Goal: Communication & Community: Answer question/provide support

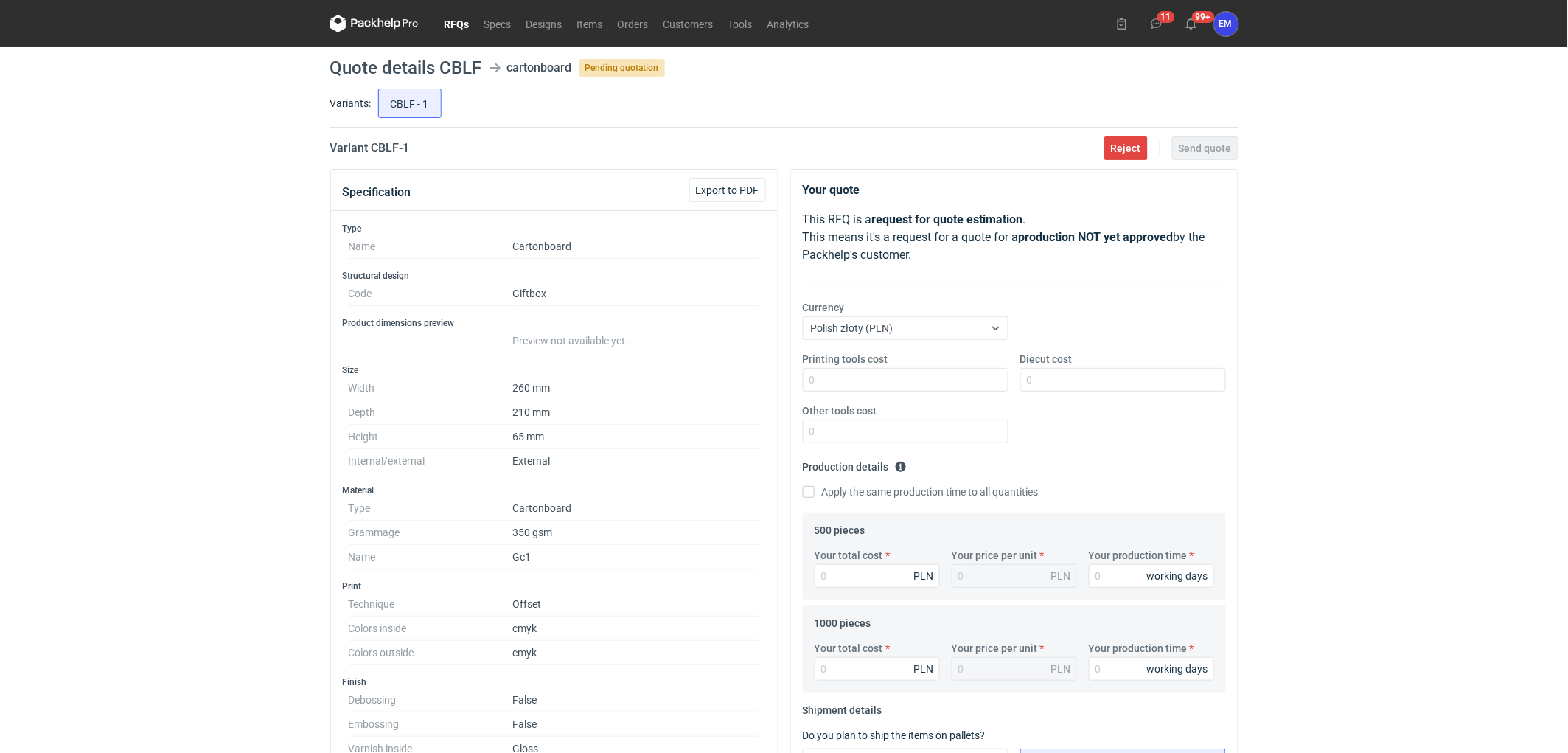
click at [452, 17] on link "RFQs" at bounding box center [457, 23] width 40 height 18
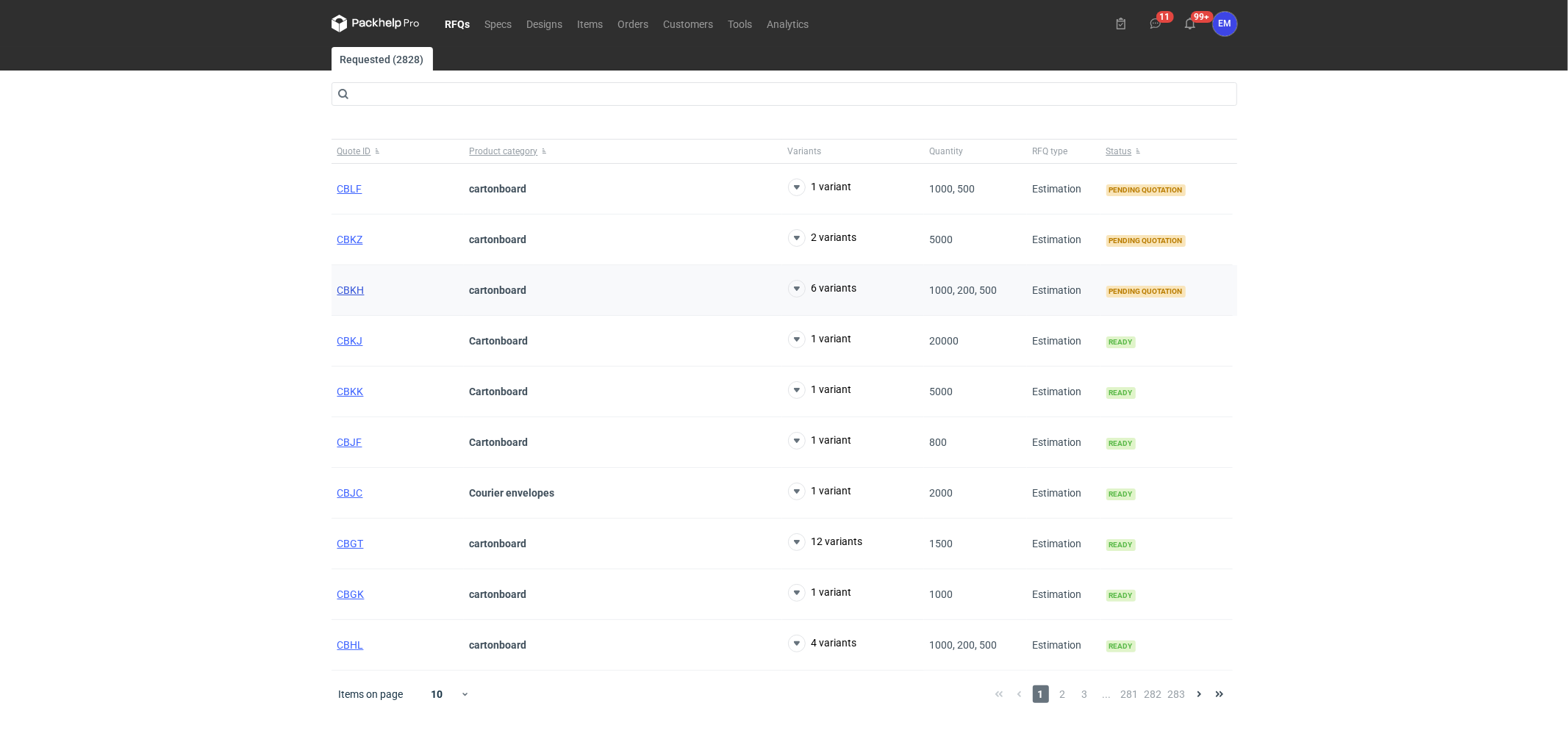
click at [355, 291] on span "CBKH" at bounding box center [351, 290] width 27 height 12
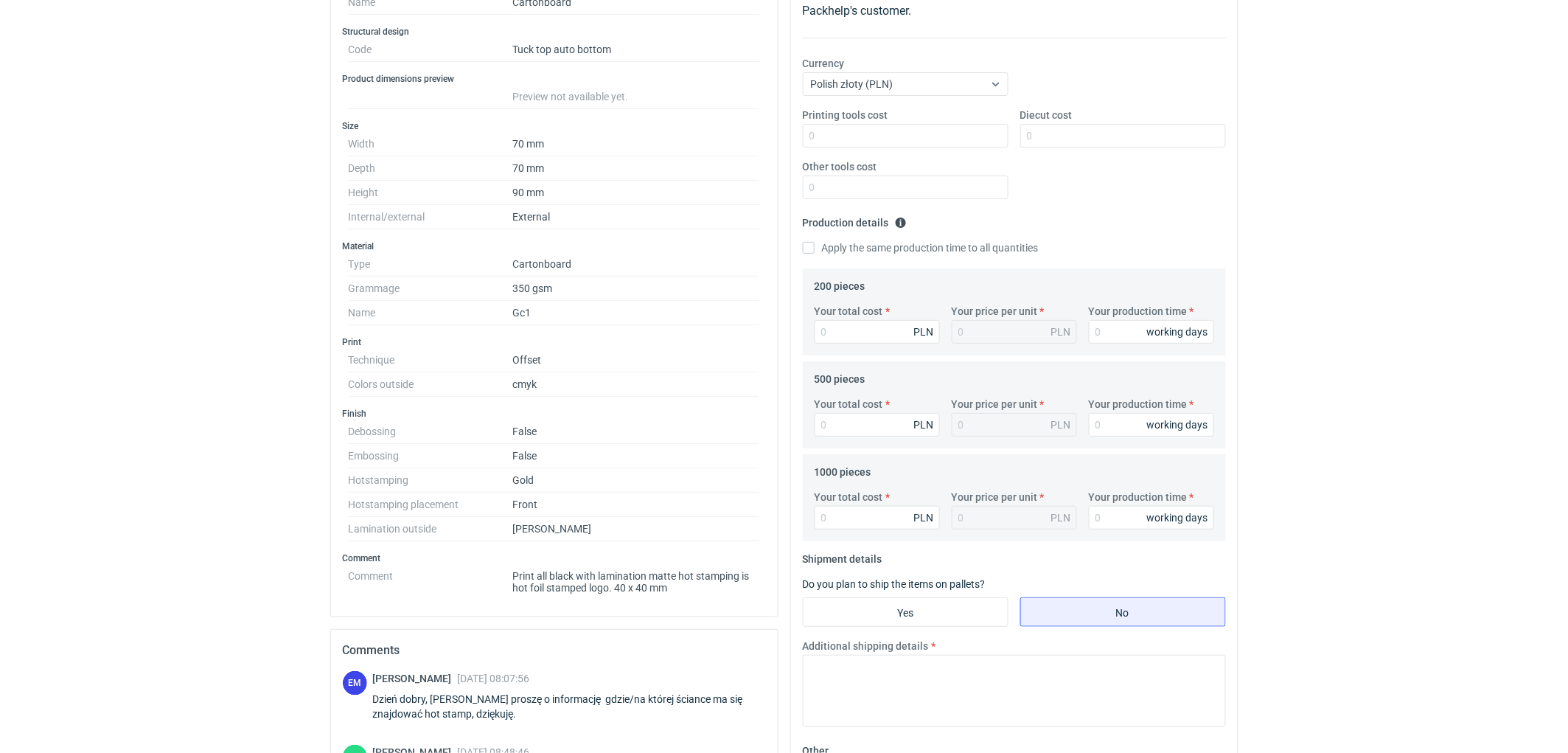
scroll to position [246, 0]
drag, startPoint x: 3, startPoint y: 309, endPoint x: 269, endPoint y: 380, distance: 275.3
click at [4, 309] on div "RFQs Specs Designs Items Orders Customers Tools Analytics 11 99+ EM [PERSON_NAM…" at bounding box center [784, 131] width 1568 height 753
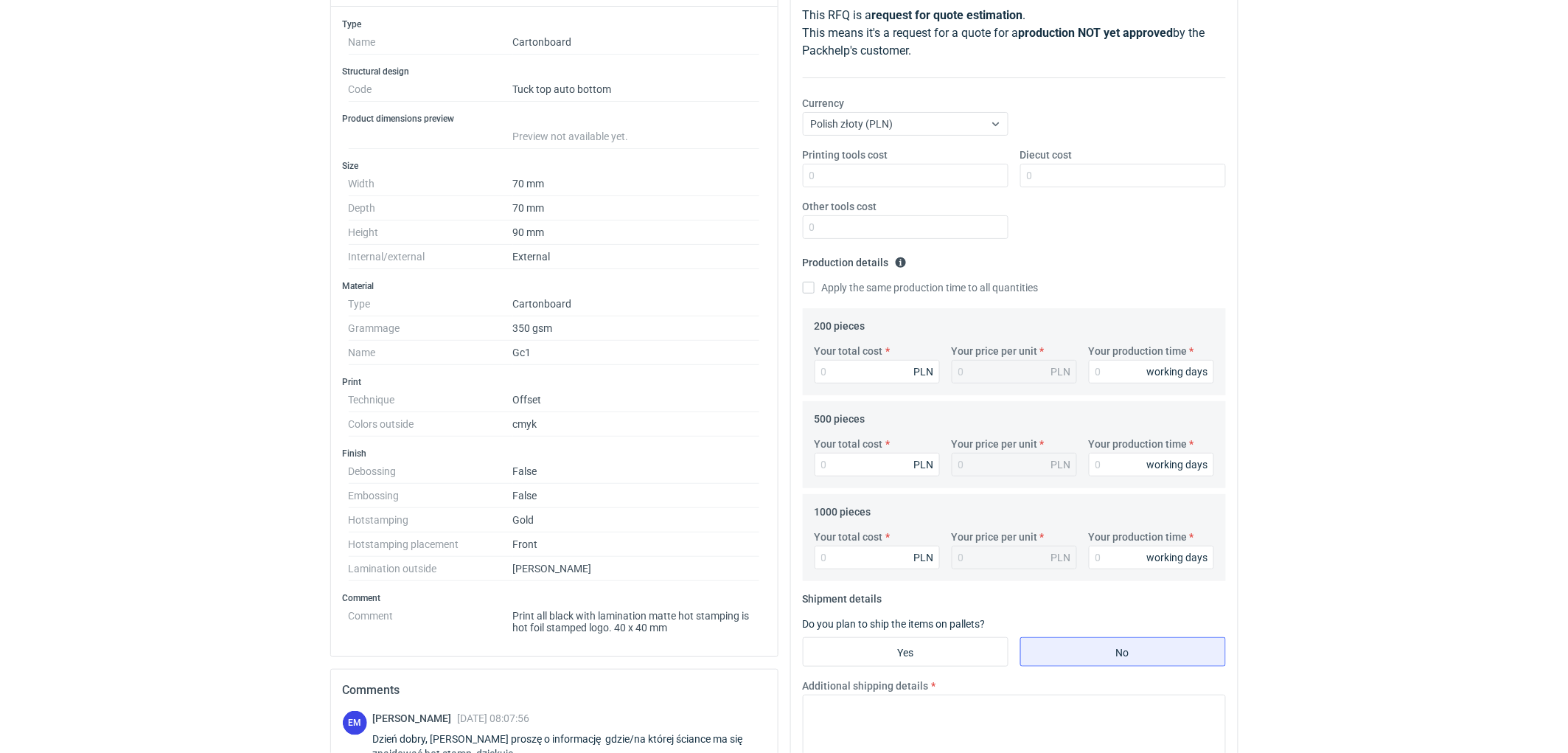
scroll to position [0, 0]
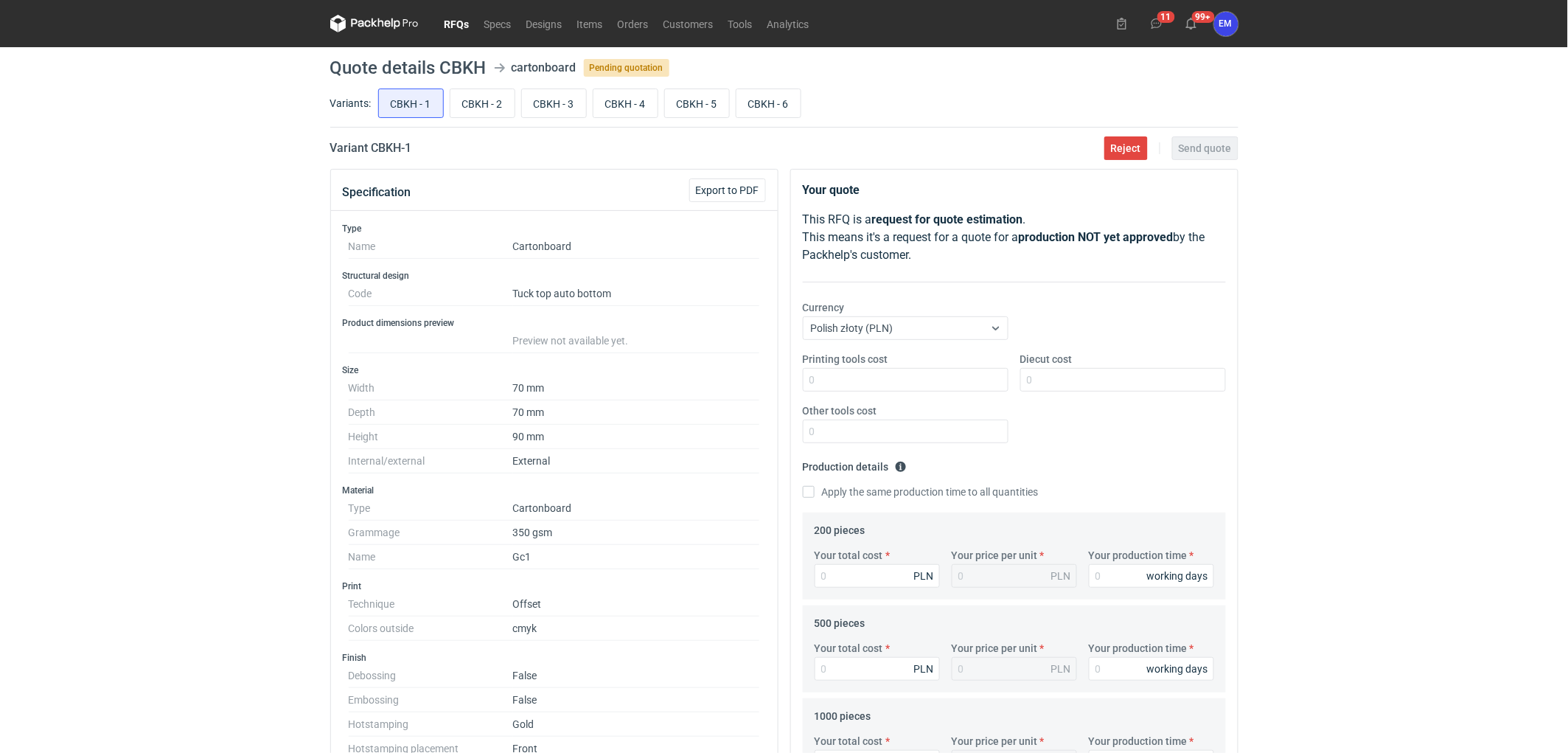
click at [214, 313] on div "RFQs Specs Designs Items Orders Customers Tools Analytics 11 99+ EM [PERSON_NAM…" at bounding box center [784, 376] width 1568 height 753
drag, startPoint x: 511, startPoint y: 528, endPoint x: 563, endPoint y: 528, distance: 52.0
click at [563, 528] on dl "Type Cartonboard Grammage 350 gsm Name Gc1" at bounding box center [555, 533] width 412 height 73
click at [563, 528] on dd "350 gsm" at bounding box center [637, 533] width 247 height 24
click at [1323, 413] on div "RFQs Specs Designs Items Orders Customers Tools Analytics 11 99+ EM [PERSON_NAM…" at bounding box center [784, 376] width 1568 height 753
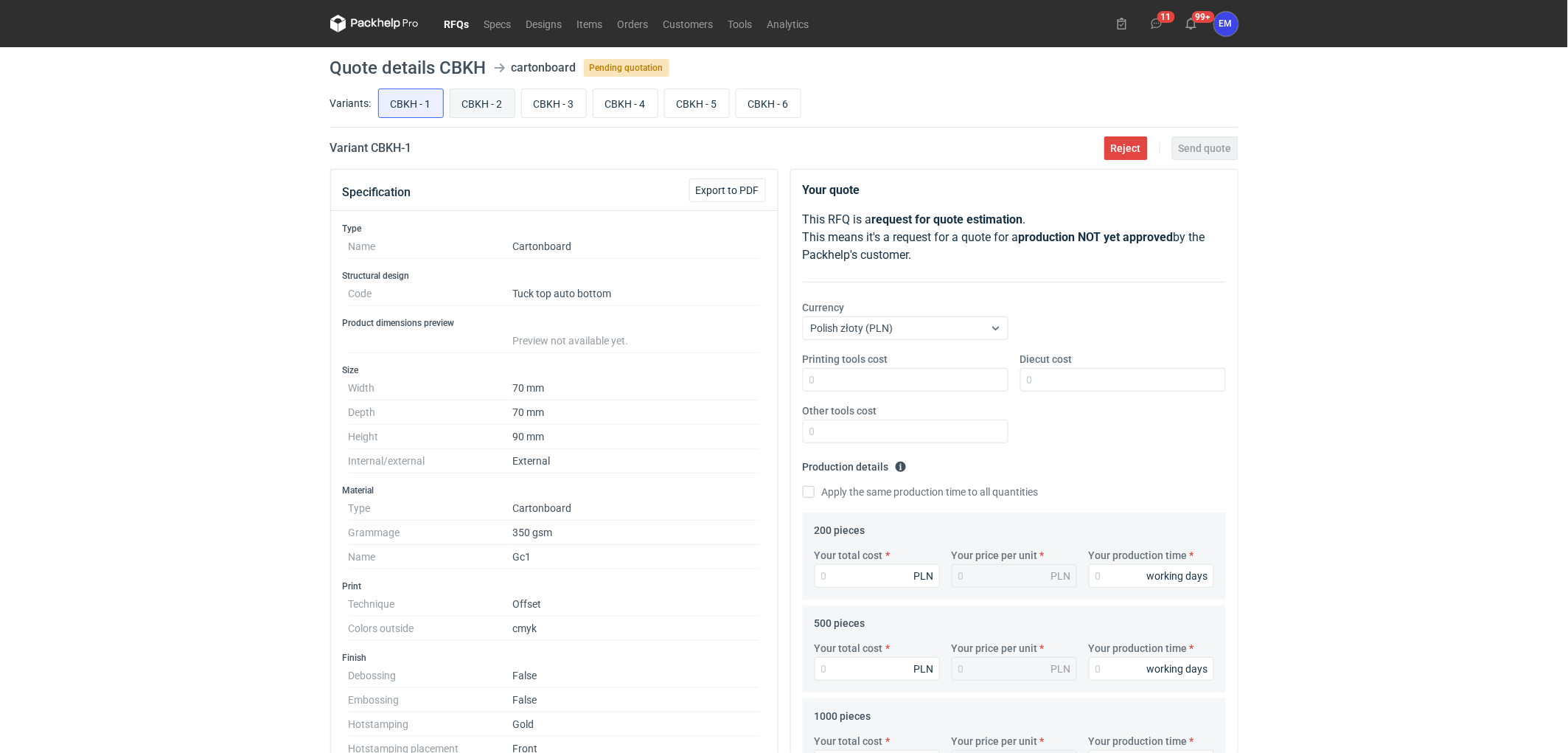
click at [494, 89] on label "CBKH - 2" at bounding box center [482, 103] width 65 height 30
click at [494, 90] on input "CBKH - 2" at bounding box center [482, 103] width 64 height 28
radio input "true"
click at [571, 95] on input "CBKH - 3" at bounding box center [554, 103] width 64 height 28
radio input "true"
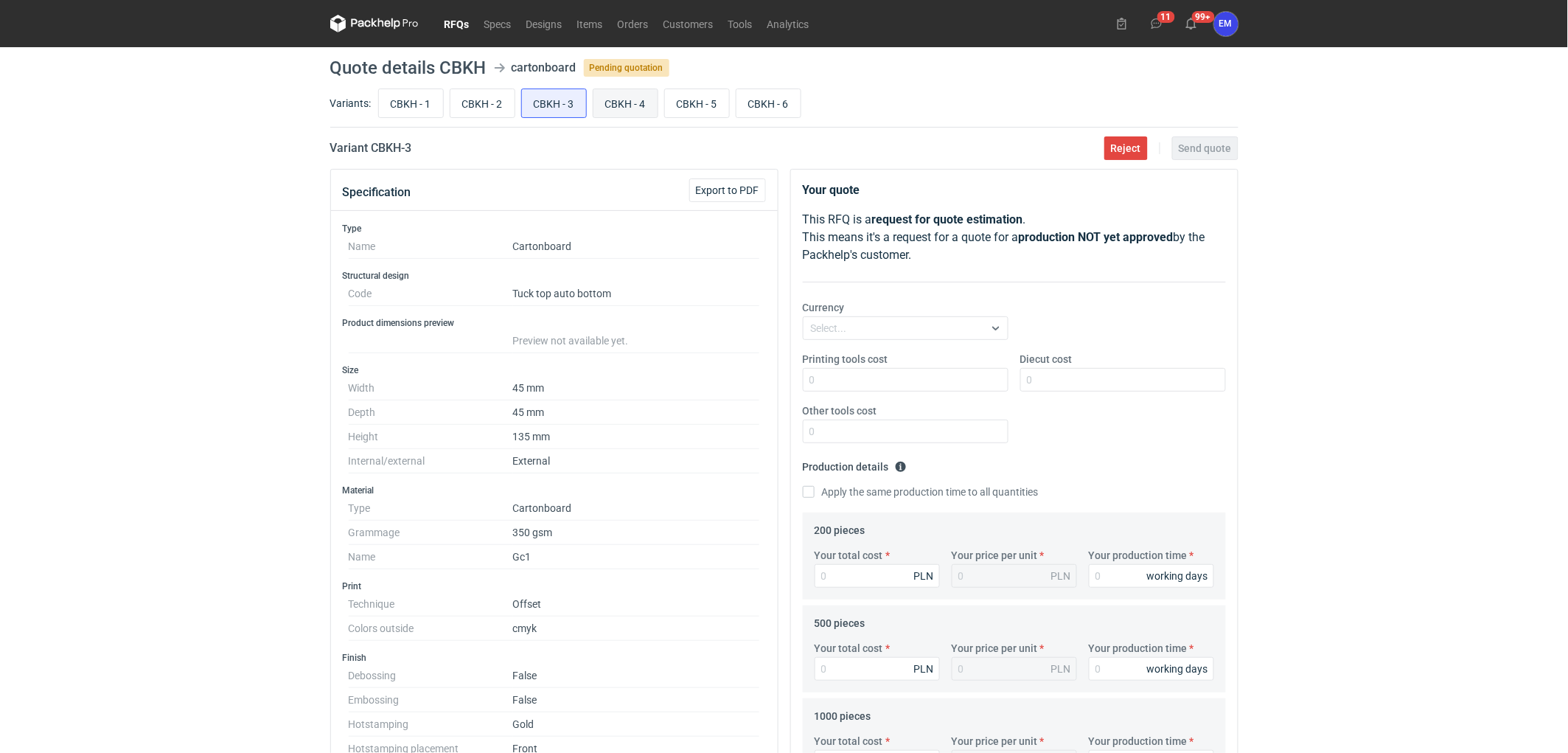
click at [613, 100] on input "CBKH - 4" at bounding box center [625, 103] width 64 height 28
radio input "true"
click at [703, 90] on input "CBKH - 5" at bounding box center [697, 103] width 64 height 28
radio input "true"
click at [775, 98] on input "CBKH - 6" at bounding box center [768, 103] width 64 height 28
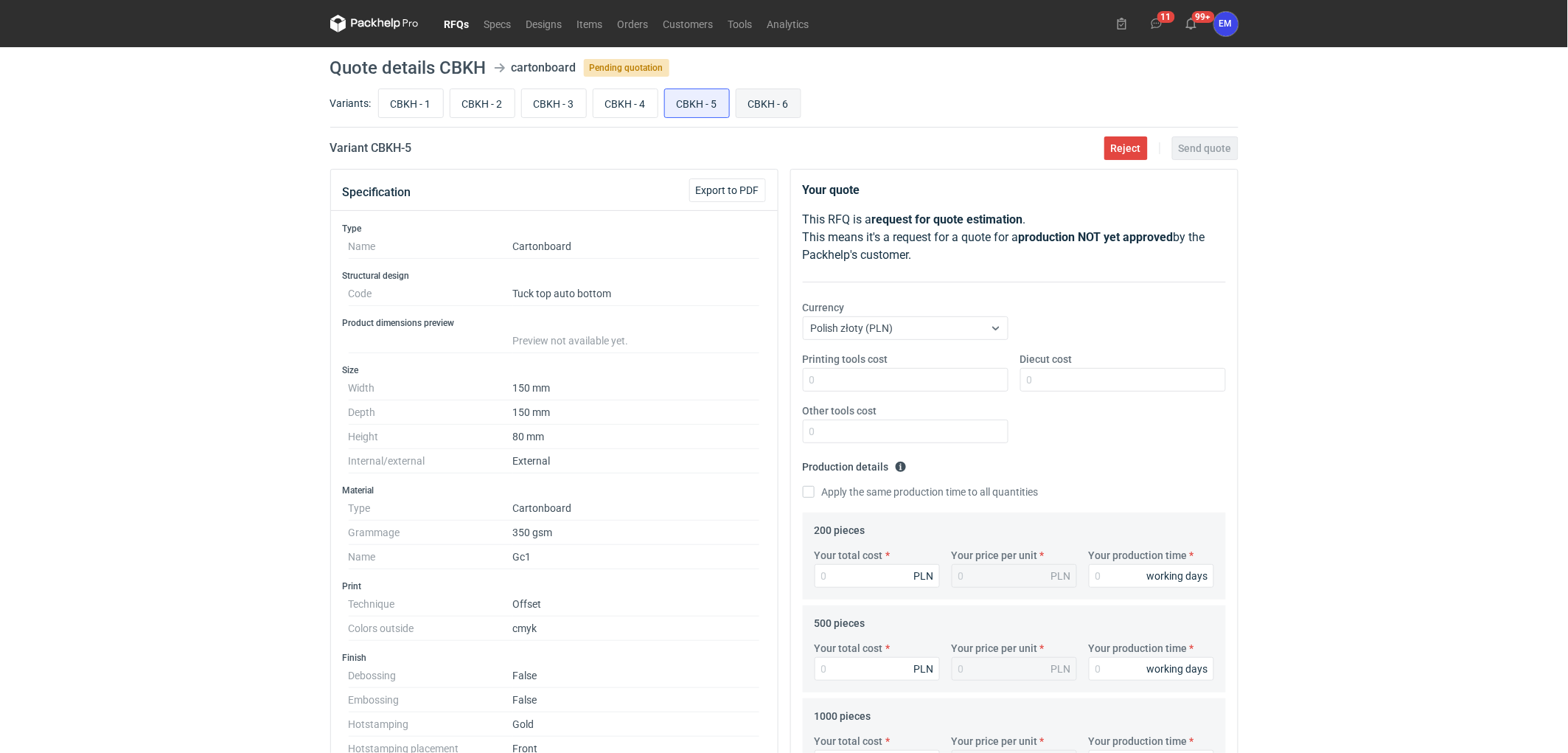
radio input "true"
click at [727, 99] on input "CBKH - 5" at bounding box center [697, 103] width 64 height 28
radio input "true"
click at [404, 98] on input "CBKH - 1" at bounding box center [410, 103] width 64 height 28
radio input "true"
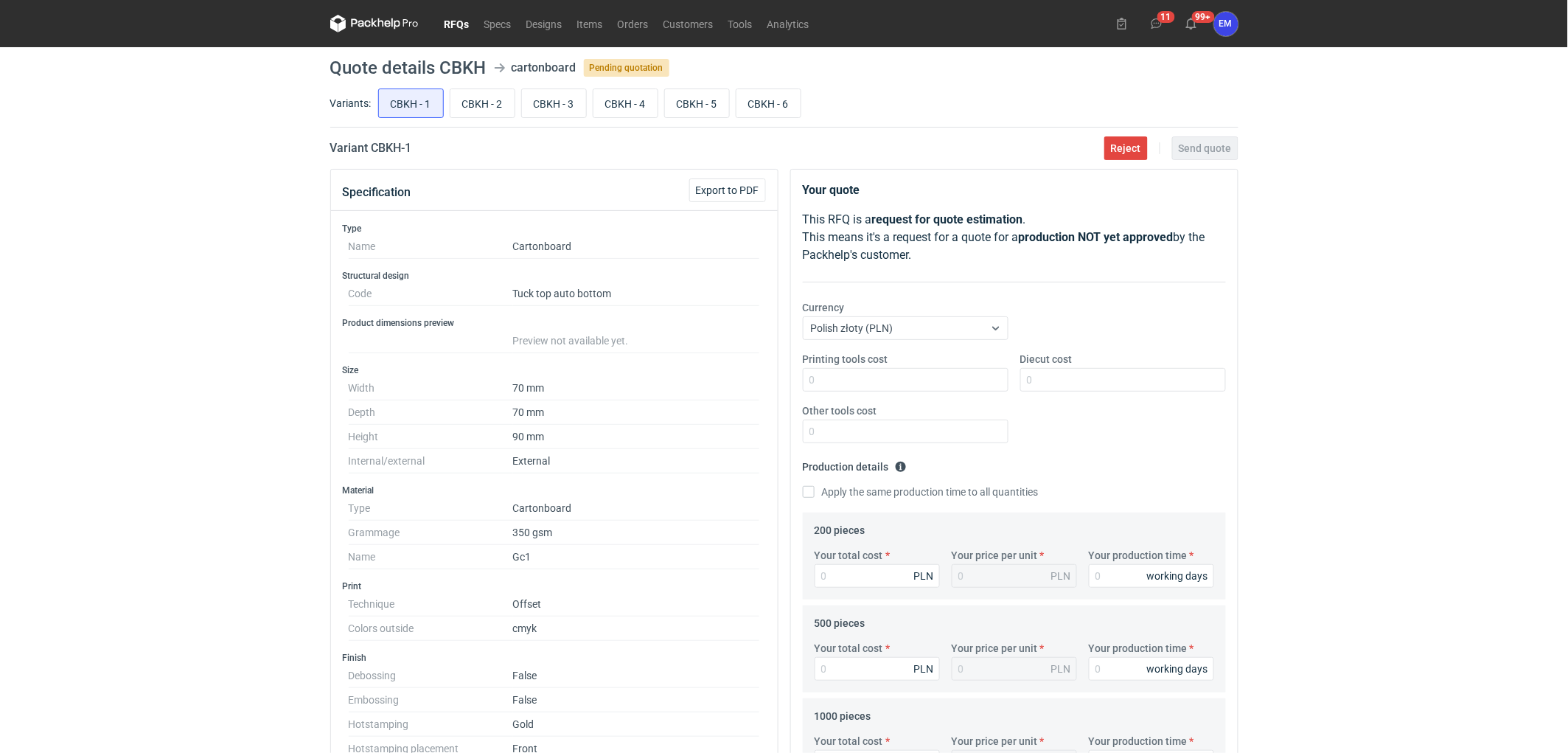
click at [136, 257] on div "RFQs Specs Designs Items Orders Customers Tools Analytics 11 99+ EM [PERSON_NAM…" at bounding box center [784, 376] width 1568 height 753
click at [1319, 276] on div "RFQs Specs Designs Items Orders Customers Tools Analytics 11 99+ EM [PERSON_NAM…" at bounding box center [784, 376] width 1568 height 753
click at [191, 326] on div "RFQs Specs Designs Items Orders Customers Tools Analytics 11 99+ EM [PERSON_NAM…" at bounding box center [784, 376] width 1568 height 753
drag, startPoint x: 120, startPoint y: 356, endPoint x: 178, endPoint y: 234, distance: 135.1
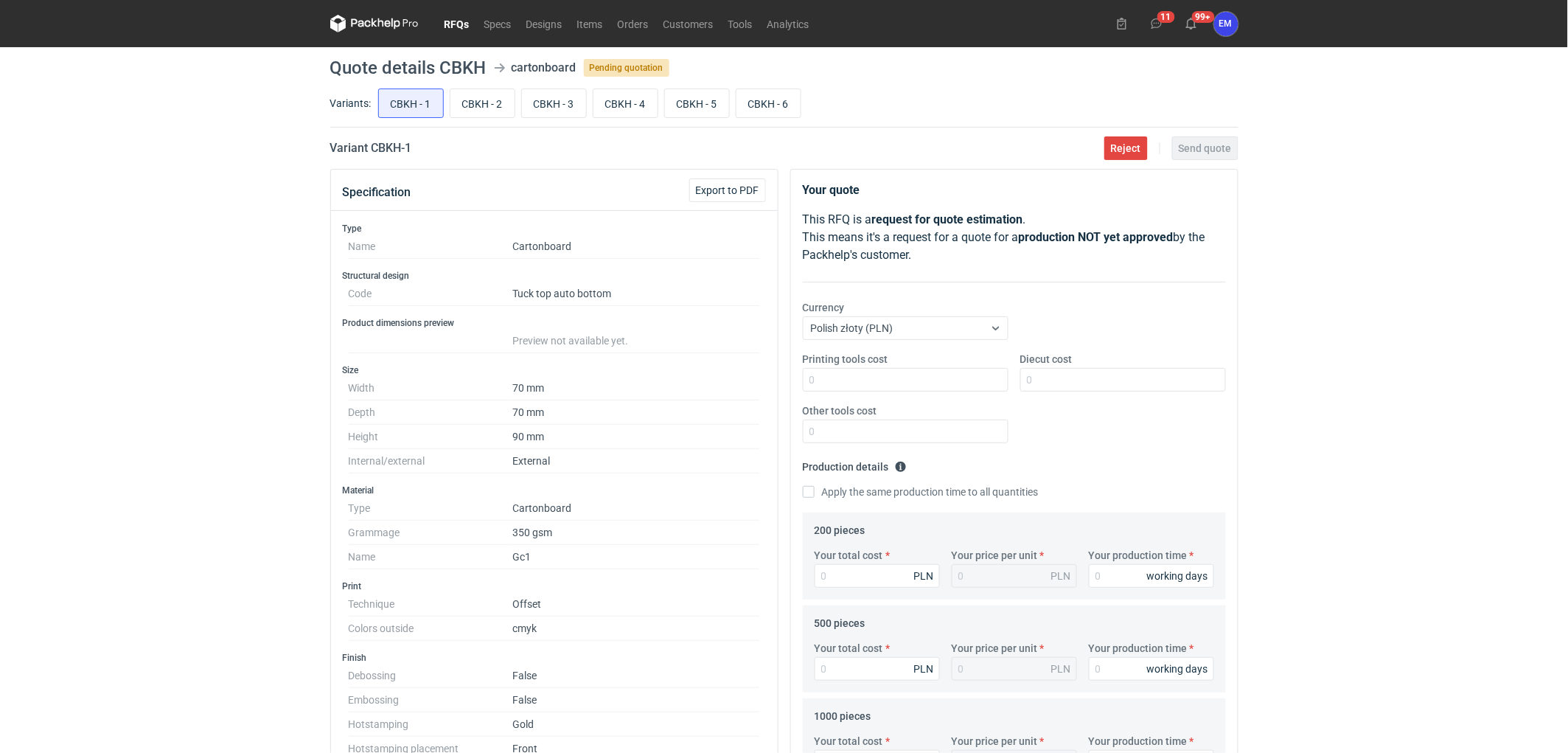
click at [124, 351] on div "RFQs Specs Designs Items Orders Customers Tools Analytics 11 99+ EM [PERSON_NAM…" at bounding box center [784, 376] width 1568 height 753
click at [193, 182] on div "RFQs Specs Designs Items Orders Customers Tools Analytics 11 99+ EM [PERSON_NAM…" at bounding box center [784, 376] width 1568 height 753
click at [118, 179] on div "RFQs Specs Designs Items Orders Customers Tools Analytics 11 99+ EM [PERSON_NAM…" at bounding box center [784, 376] width 1568 height 753
click at [487, 98] on input "CBKH - 2" at bounding box center [482, 103] width 64 height 28
radio input "true"
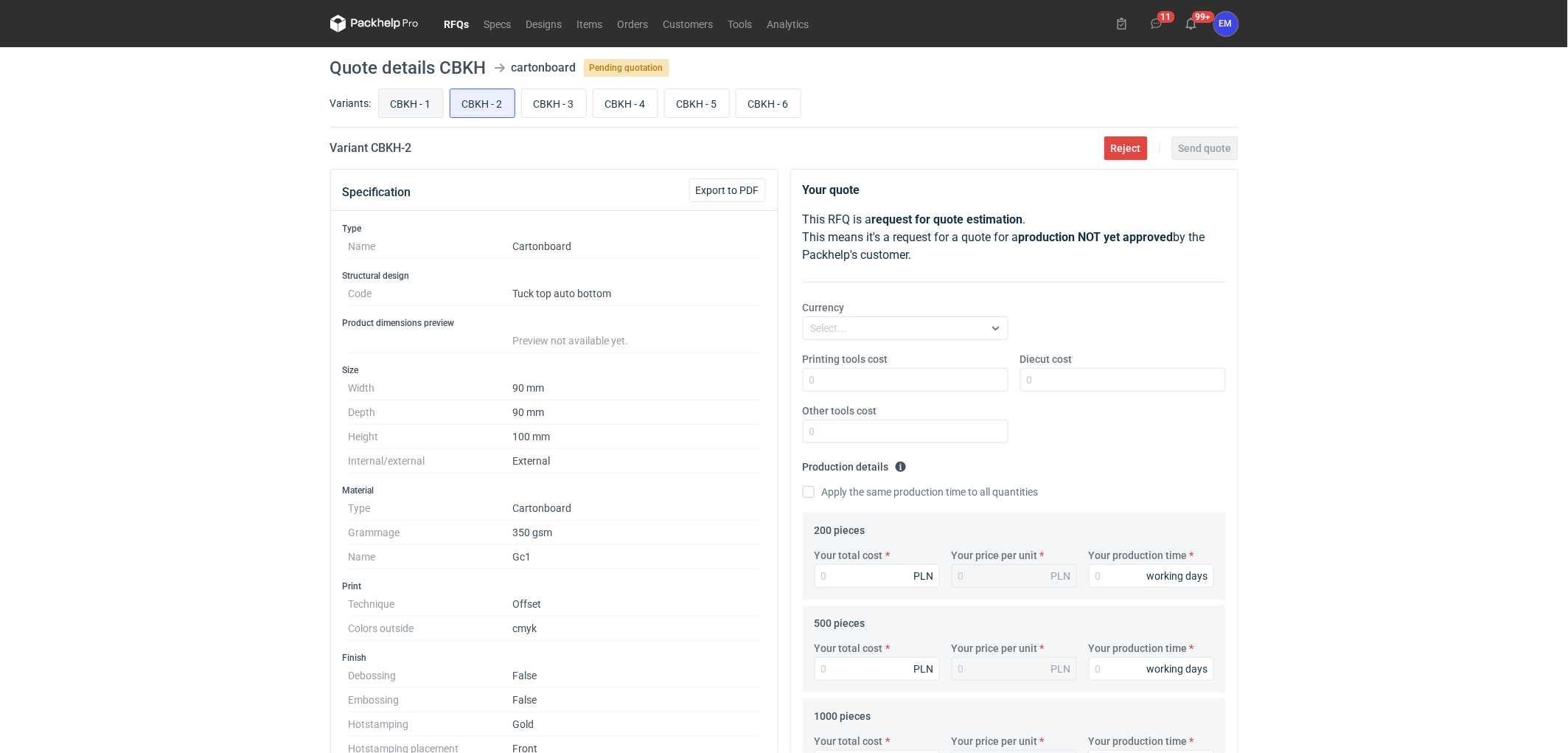
click at [413, 104] on input "CBKH - 1" at bounding box center [410, 103] width 64 height 28
radio input "true"
click at [119, 380] on div "RFQs Specs Designs Items Orders Customers Tools Analytics 11 99+ EM [PERSON_NAM…" at bounding box center [784, 376] width 1568 height 753
click at [111, 343] on div "RFQs Specs Designs Items Orders Customers Tools Analytics 11 99+ EM [PERSON_NAM…" at bounding box center [784, 376] width 1568 height 753
drag, startPoint x: 480, startPoint y: 107, endPoint x: 224, endPoint y: 233, distance: 285.3
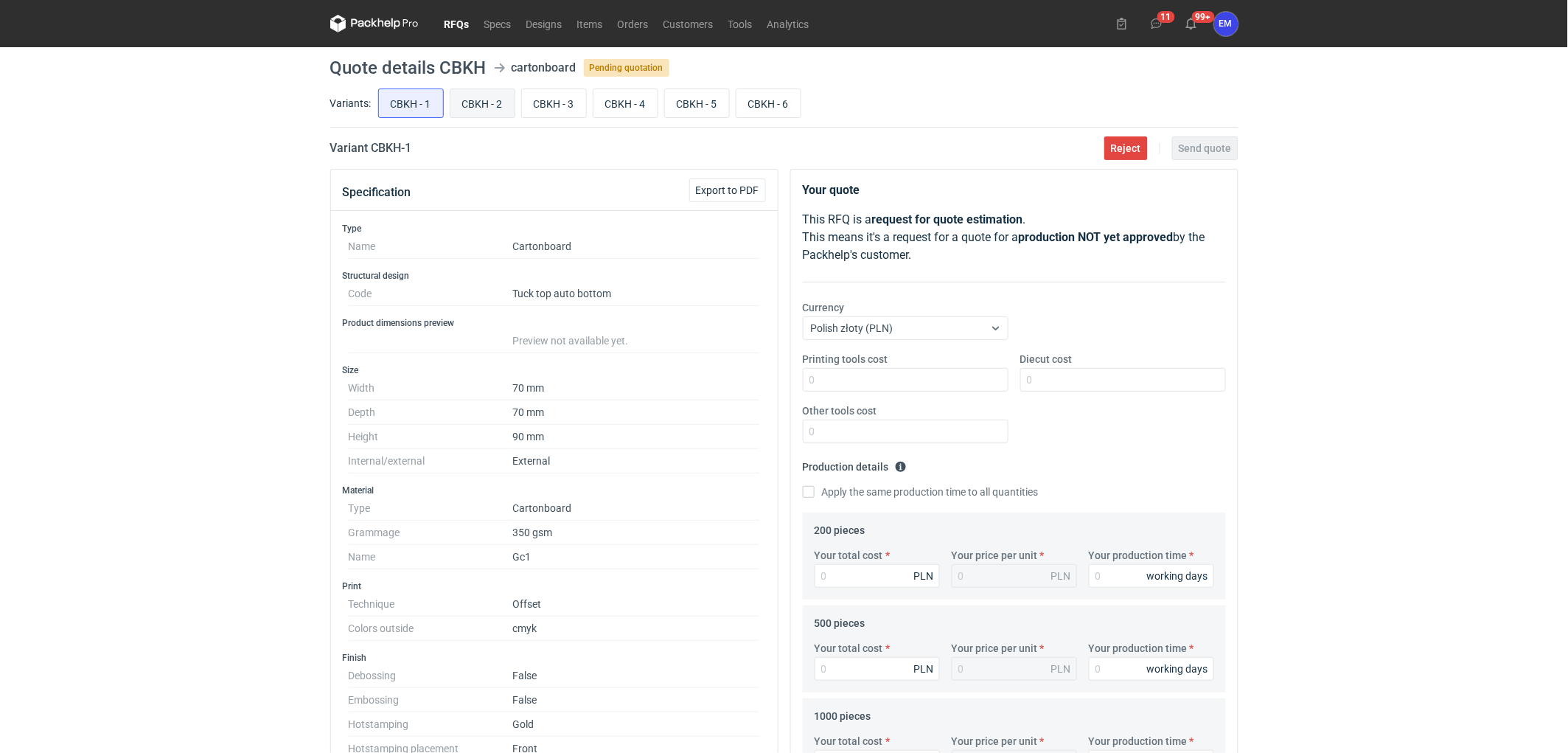
click at [477, 107] on input "CBKH - 2" at bounding box center [482, 103] width 64 height 28
radio input "true"
click at [195, 278] on div "RFQs Specs Designs Items Orders Customers Tools Analytics 11 99+ EM [PERSON_NAM…" at bounding box center [784, 376] width 1568 height 753
drag, startPoint x: 241, startPoint y: 263, endPoint x: 1540, endPoint y: 94, distance: 1309.9
click at [389, 217] on div "RFQs Specs Designs Items Orders Customers Tools Analytics 11 99+ EM [PERSON_NAM…" at bounding box center [784, 376] width 1568 height 753
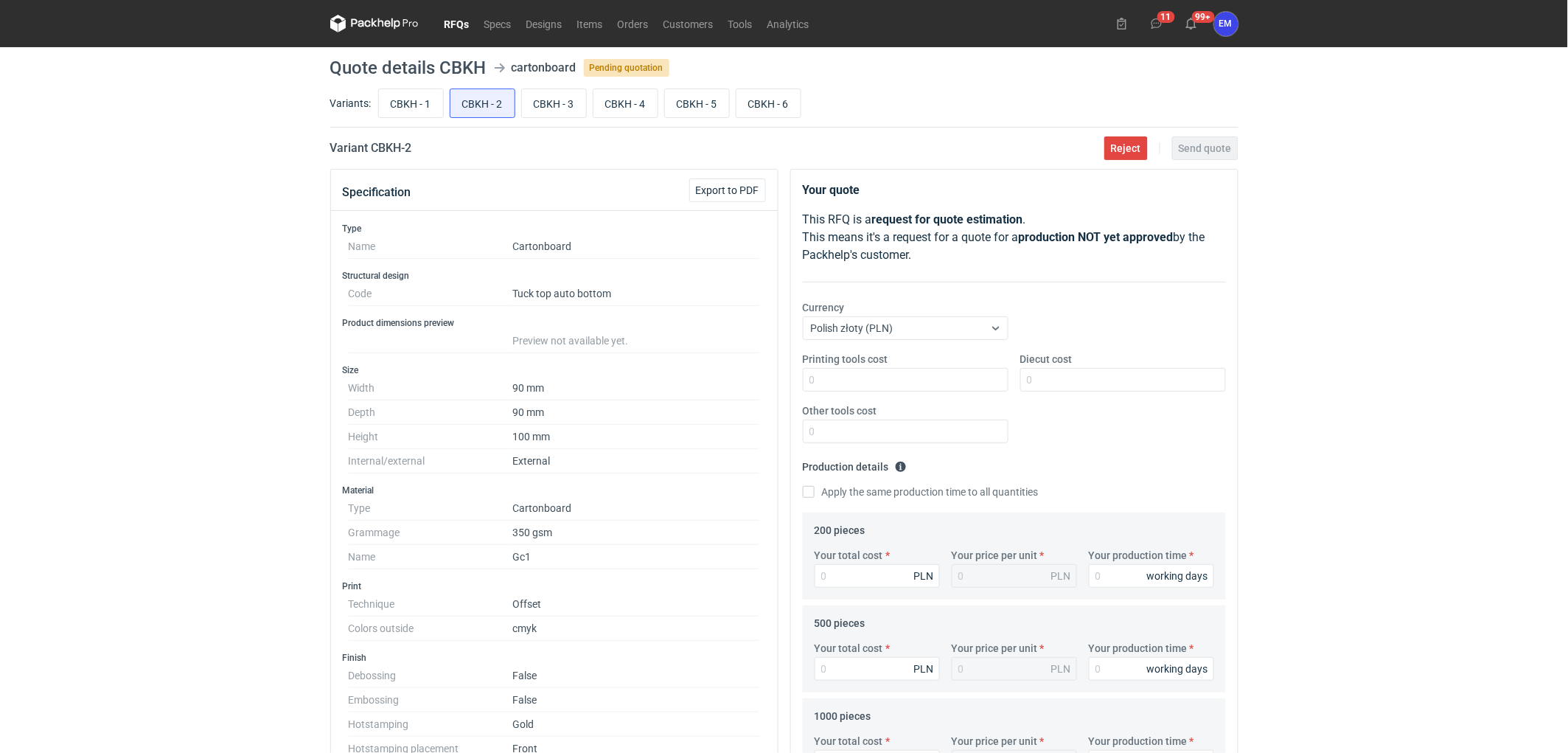
click at [134, 386] on div "RFQs Specs Designs Items Orders Customers Tools Analytics 11 99+ EM [PERSON_NAM…" at bounding box center [784, 376] width 1568 height 753
click at [409, 99] on input "CBKH - 1" at bounding box center [410, 103] width 64 height 28
radio input "true"
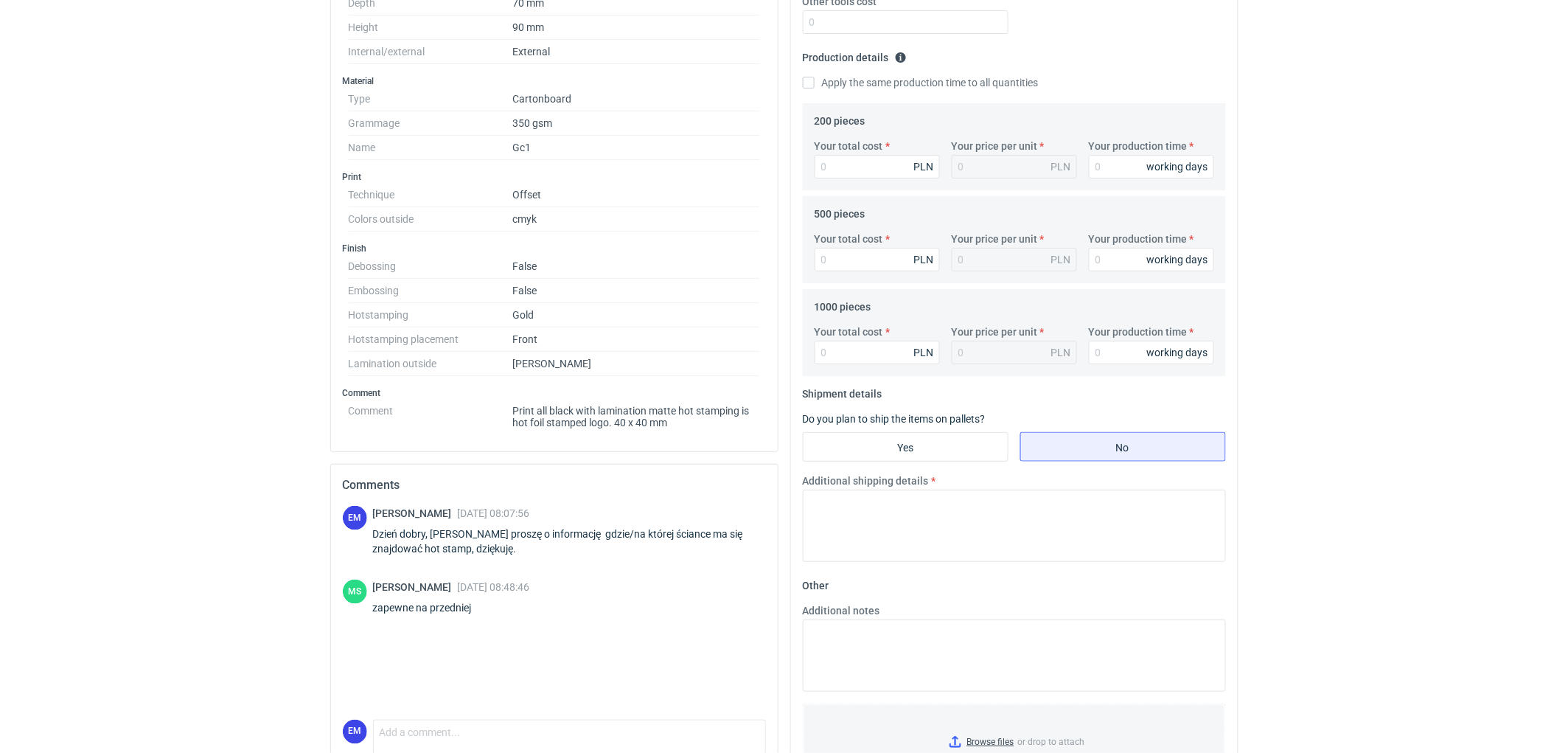
scroll to position [475, 0]
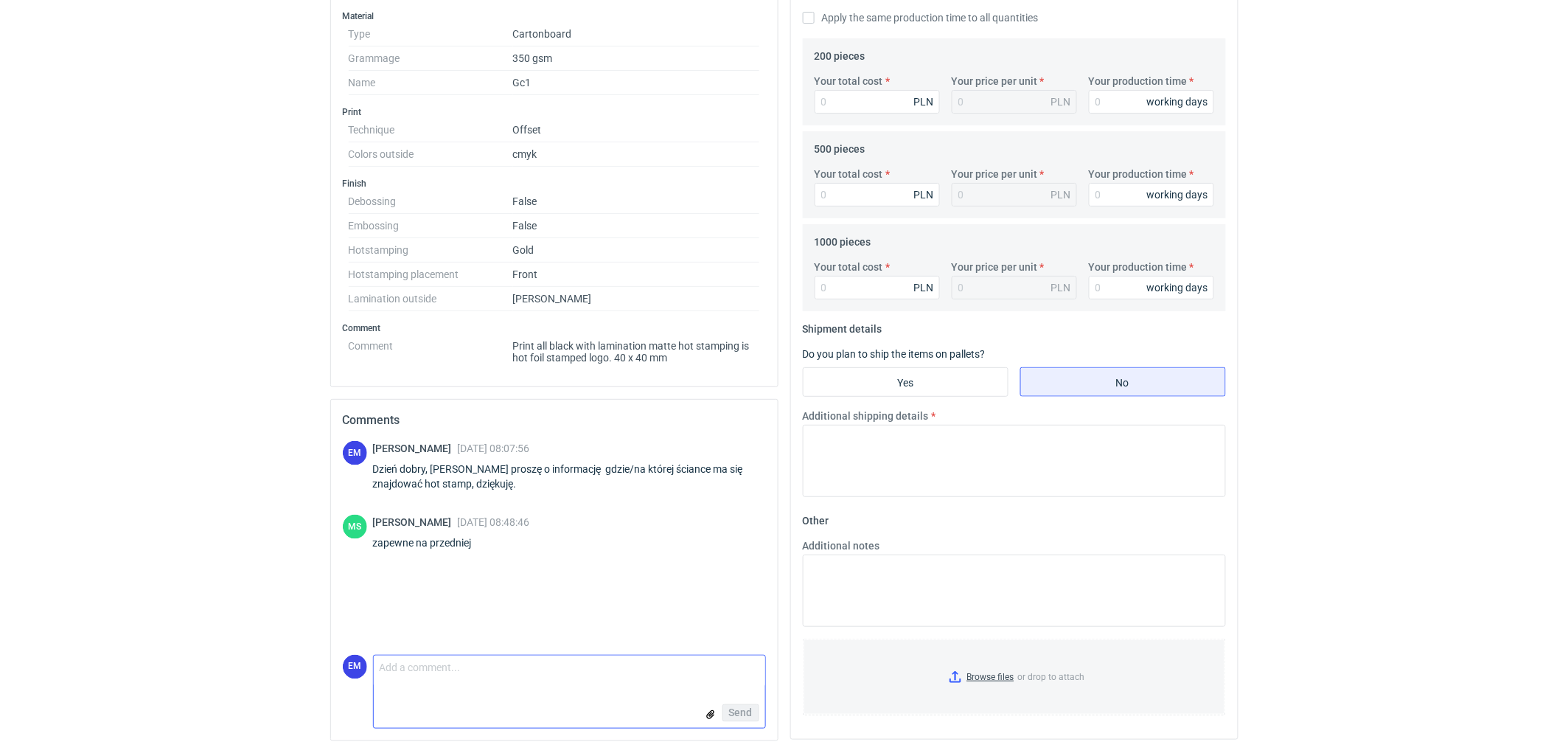
click at [476, 675] on textarea "Comment message" at bounding box center [569, 671] width 392 height 31
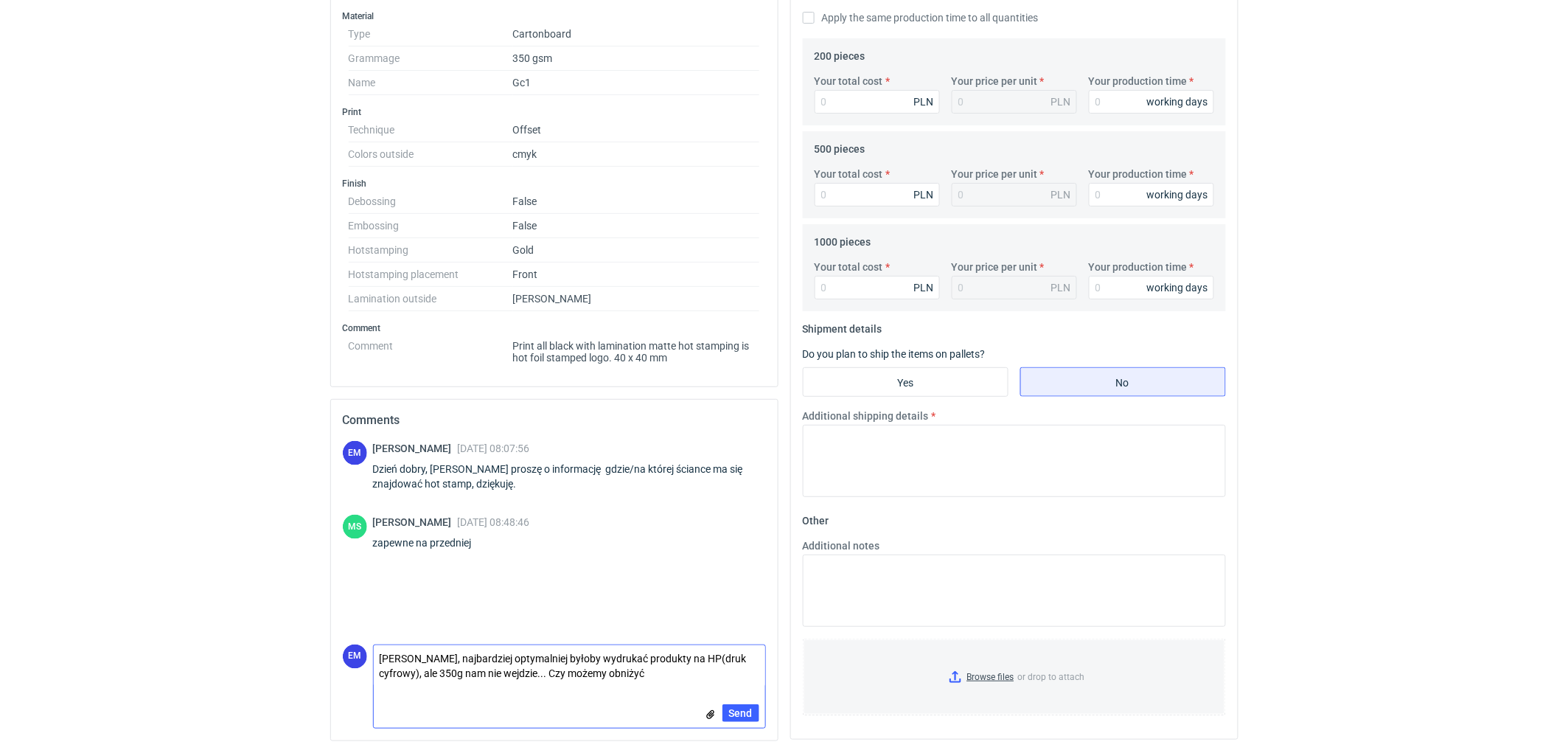
click at [669, 673] on textarea "[PERSON_NAME], najbardziej optymalniej byłoby wydrukać produkty na HP(druk cyfr…" at bounding box center [569, 666] width 392 height 41
click at [617, 673] on textarea "[PERSON_NAME], najbardziej optymalniej byłoby wydrukać produkty na HP(druk cyfr…" at bounding box center [569, 666] width 392 height 41
click at [657, 676] on textarea "[PERSON_NAME], najbardziej optymalniej byłoby wydrukać produkty na HP(druk cyfr…" at bounding box center [569, 666] width 392 height 41
click at [612, 675] on textarea "[PERSON_NAME], najbardziej optymalniej byłoby wydrukać produkty na HP(druk cyfr…" at bounding box center [569, 666] width 392 height 41
click at [644, 672] on textarea "[PERSON_NAME], najbardziej optymalniej byłoby wydrukać produkty na HP(druk cyfr…" at bounding box center [569, 666] width 392 height 41
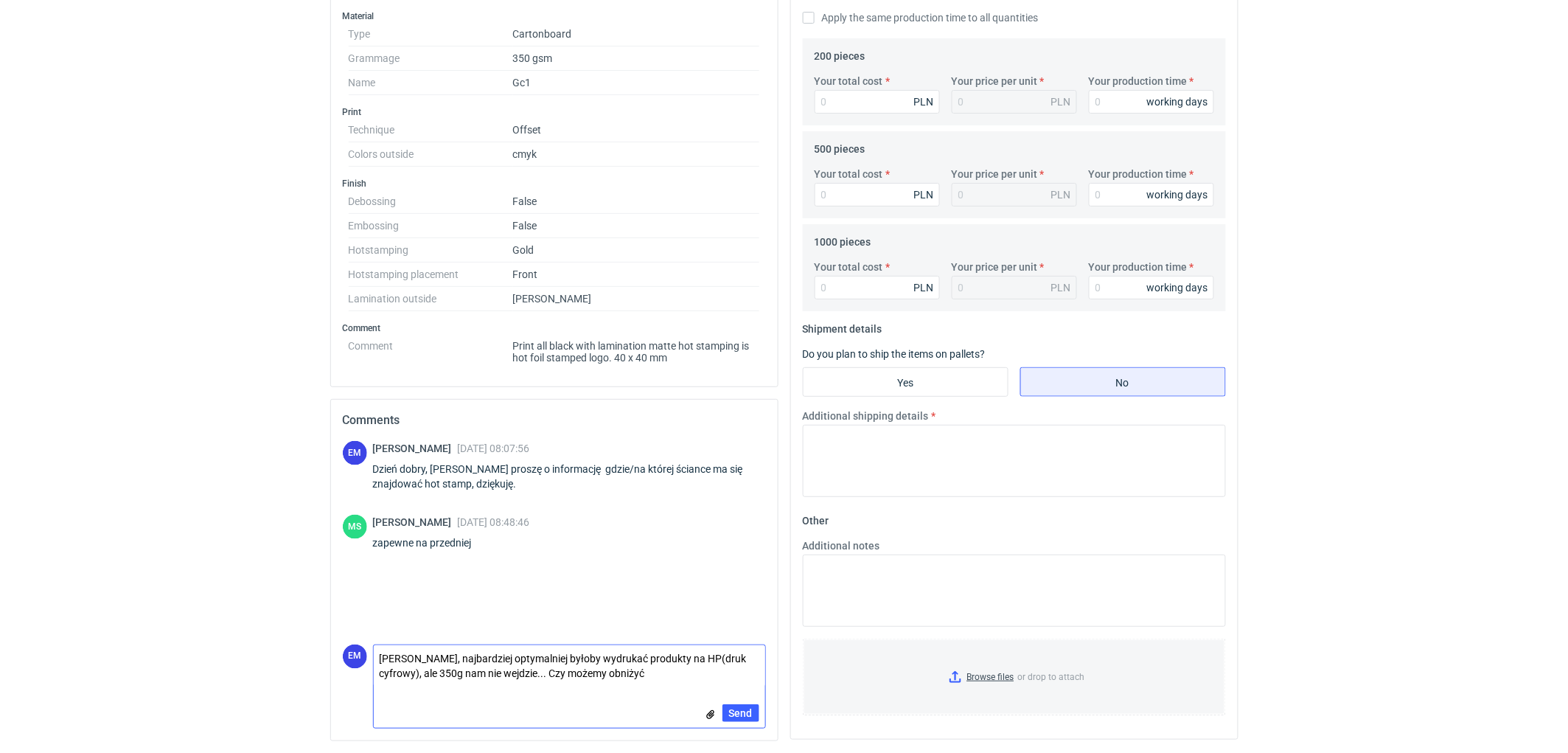
click at [684, 679] on textarea "[PERSON_NAME], najbardziej optymalniej byłoby wydrukać produkty na HP(druk cyfr…" at bounding box center [569, 666] width 392 height 41
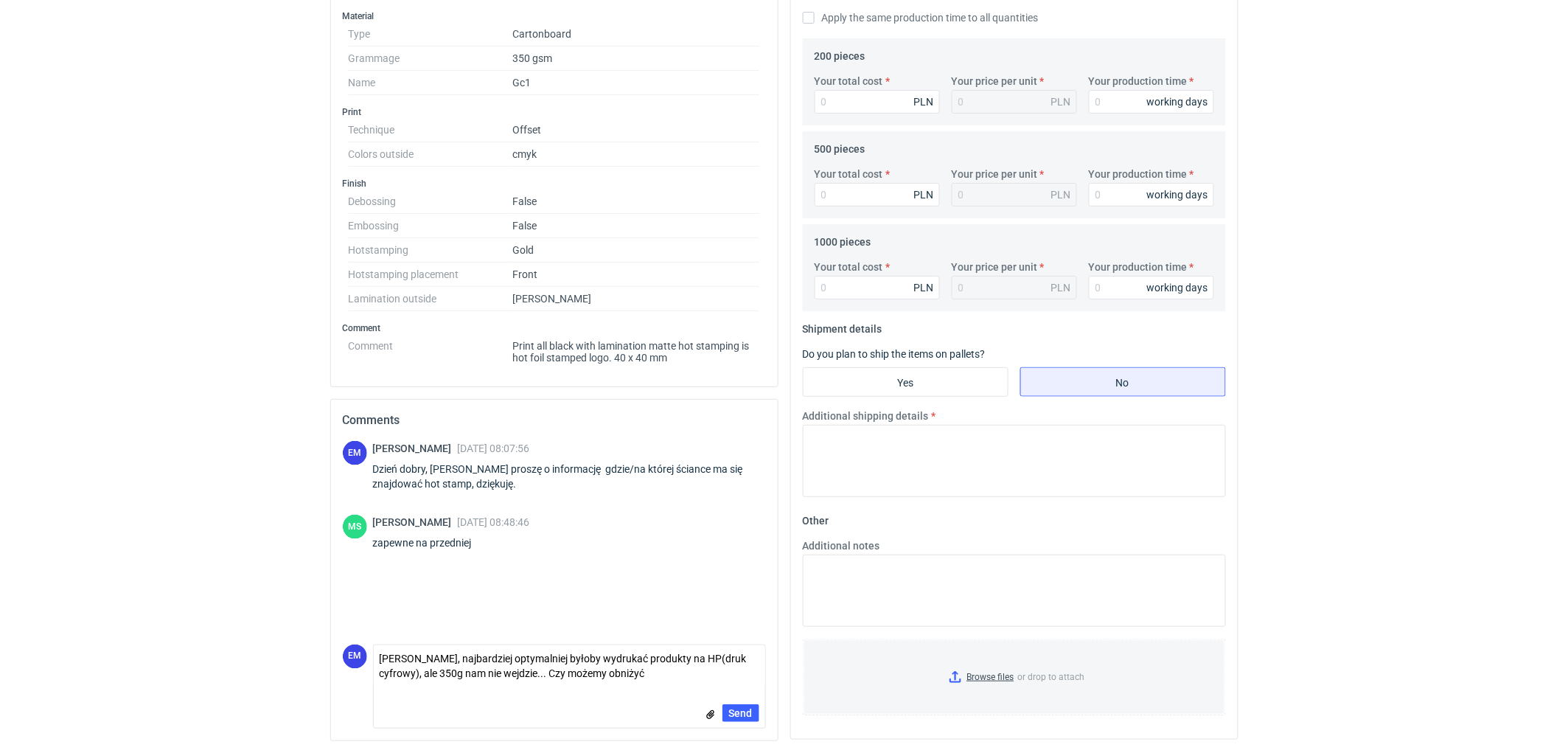
click at [668, 674] on textarea "[PERSON_NAME], najbardziej optymalniej byłoby wydrukać produkty na HP(druk cyfr…" at bounding box center [569, 666] width 392 height 41
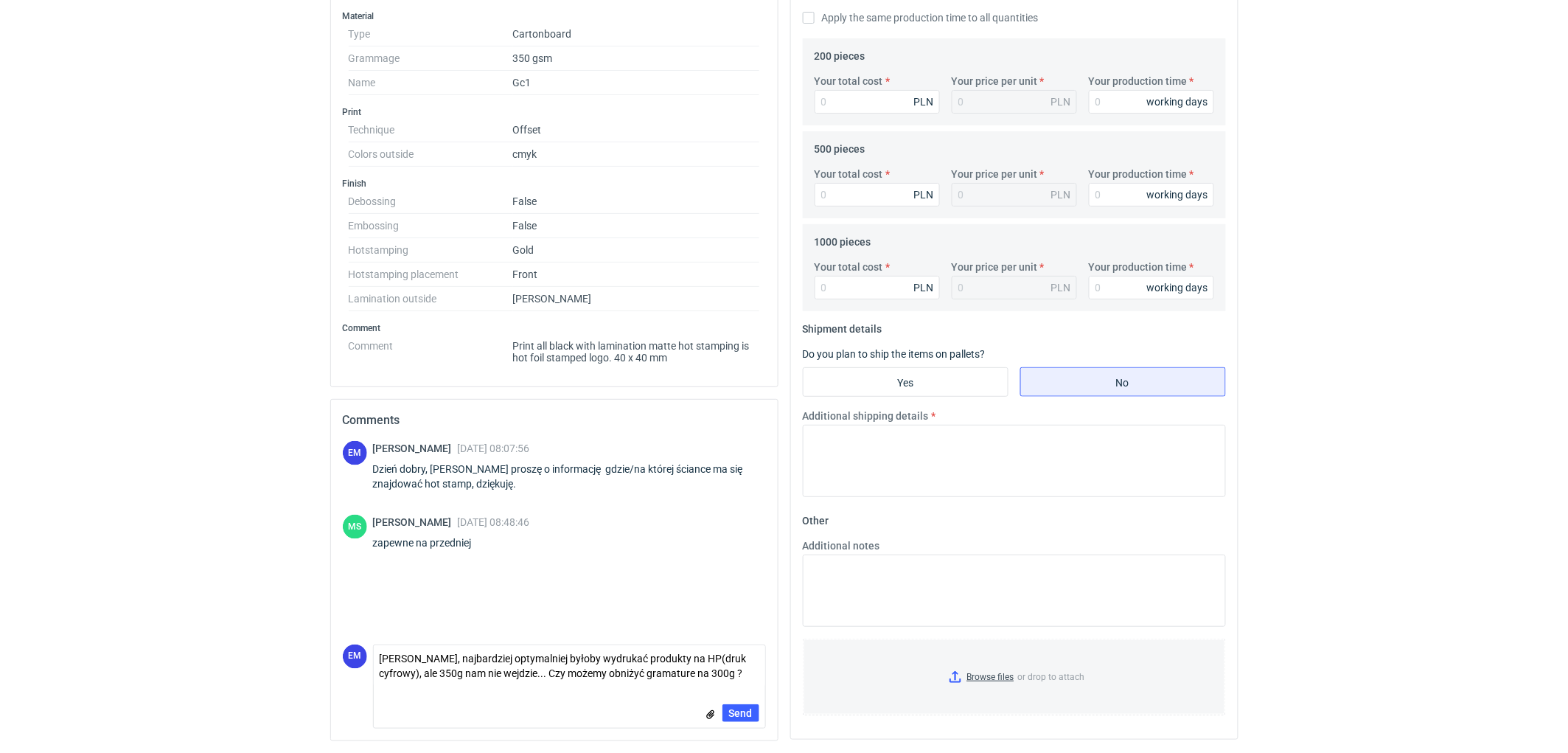
drag, startPoint x: 674, startPoint y: 658, endPoint x: 643, endPoint y: 655, distance: 31.1
click at [643, 655] on textarea "[PERSON_NAME], najbardziej optymalniej byłoby wydrukać produkty na HP(druk cyfr…" at bounding box center [569, 666] width 392 height 41
type textarea "[PERSON_NAME], najbardziej optymalniej byłoby wydrukać pudełka na HP(druk cyfro…"
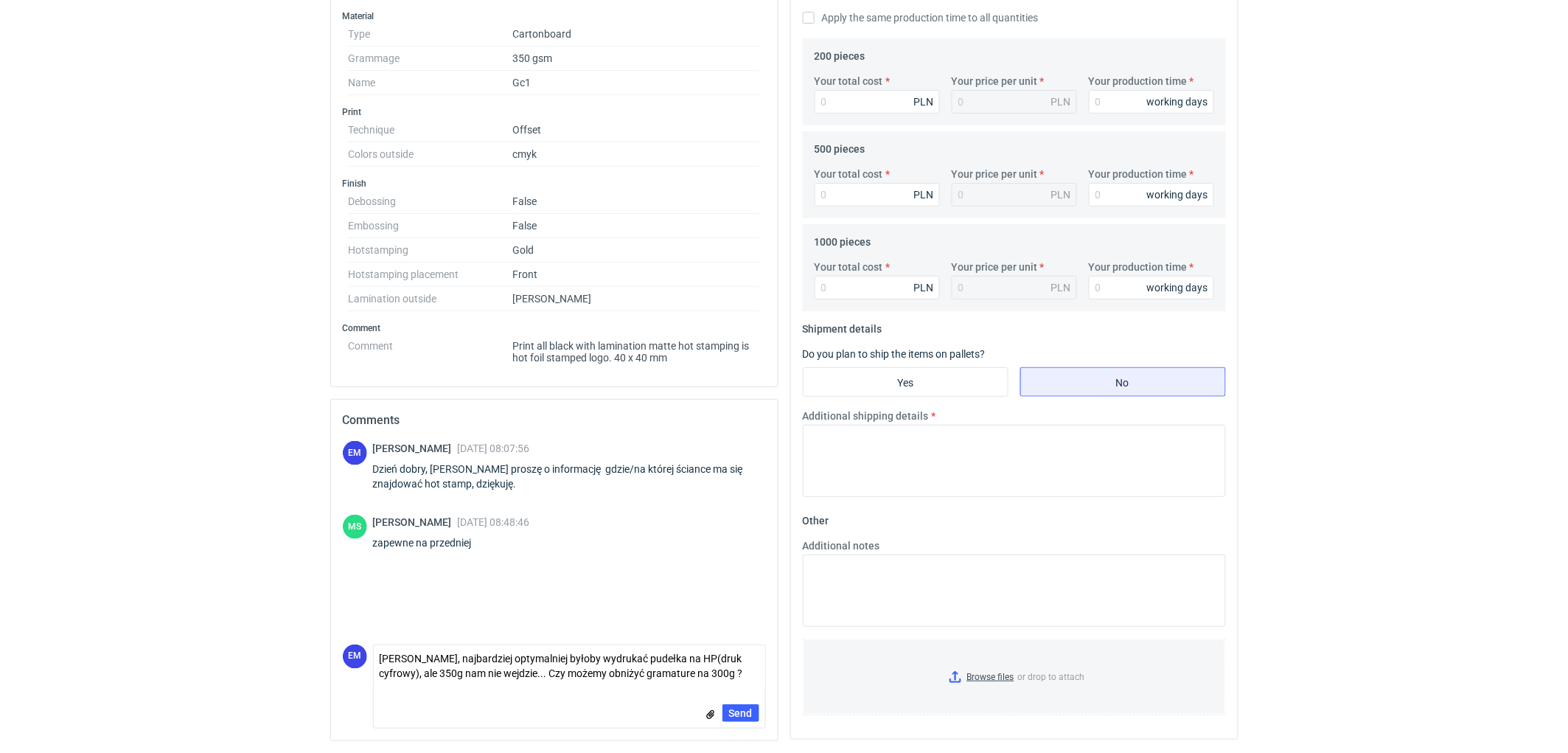
drag, startPoint x: 123, startPoint y: 515, endPoint x: 120, endPoint y: 541, distance: 26.2
drag, startPoint x: 256, startPoint y: 467, endPoint x: 268, endPoint y: 540, distance: 74.0
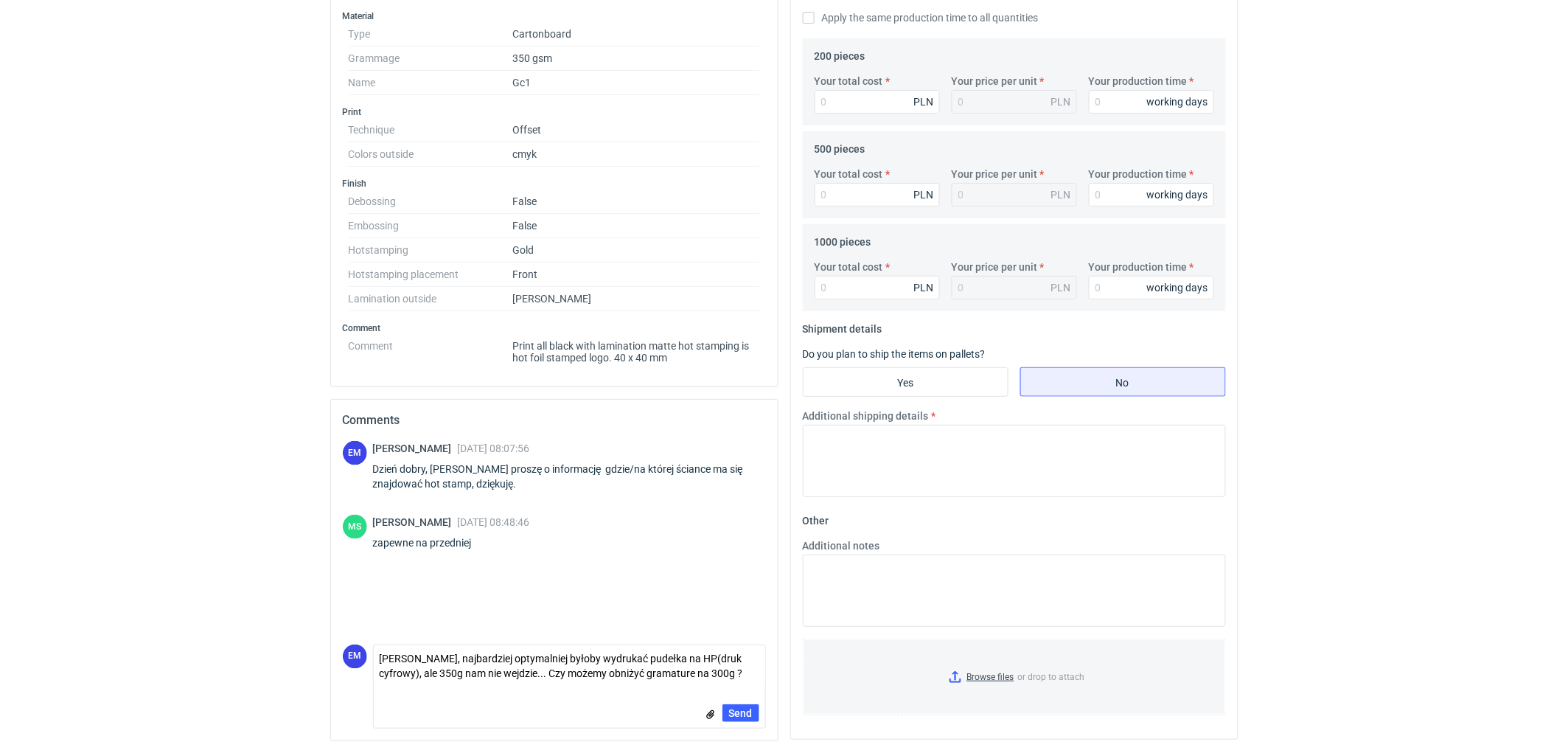
click at [746, 714] on span "Send" at bounding box center [740, 713] width 23 height 11
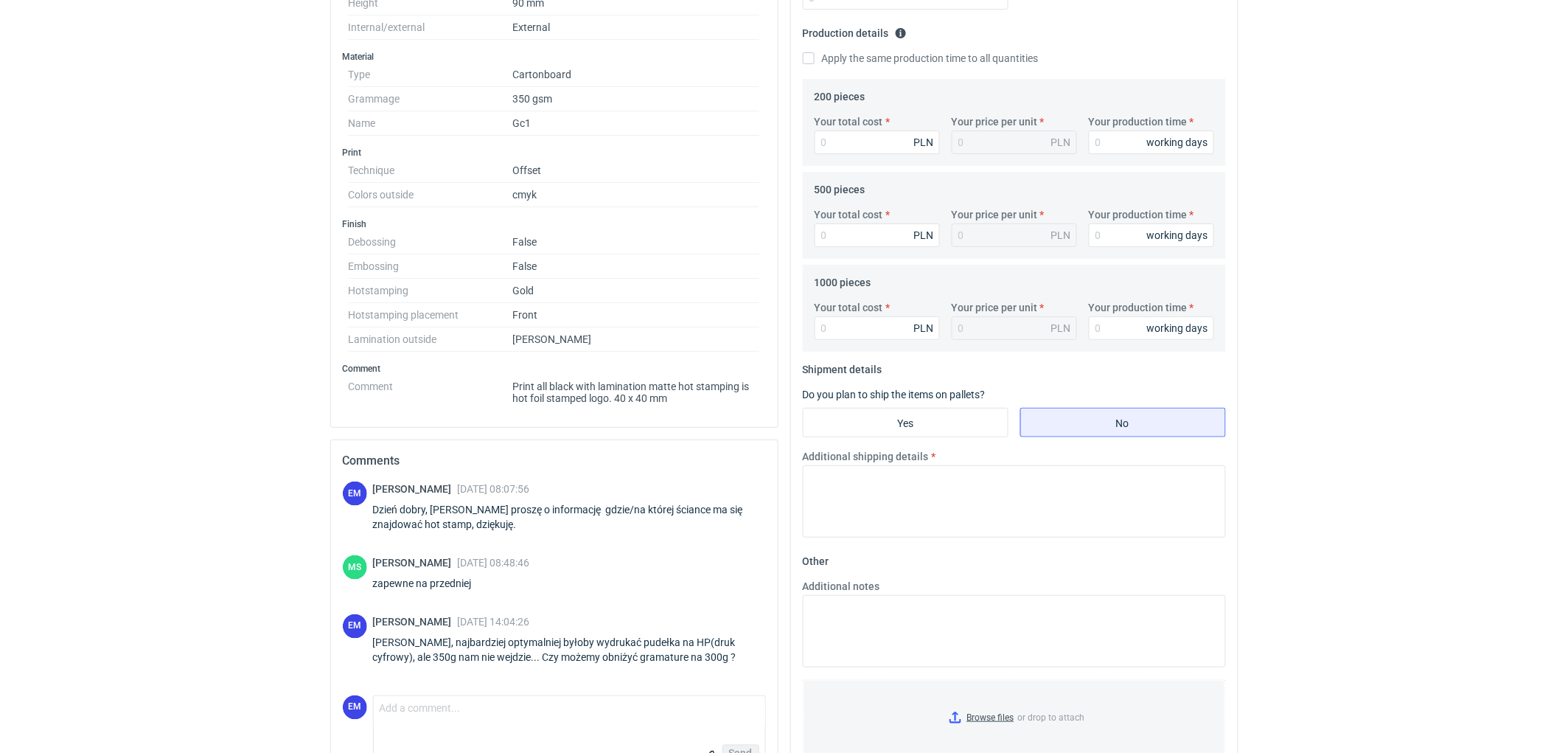
scroll to position [475, 0]
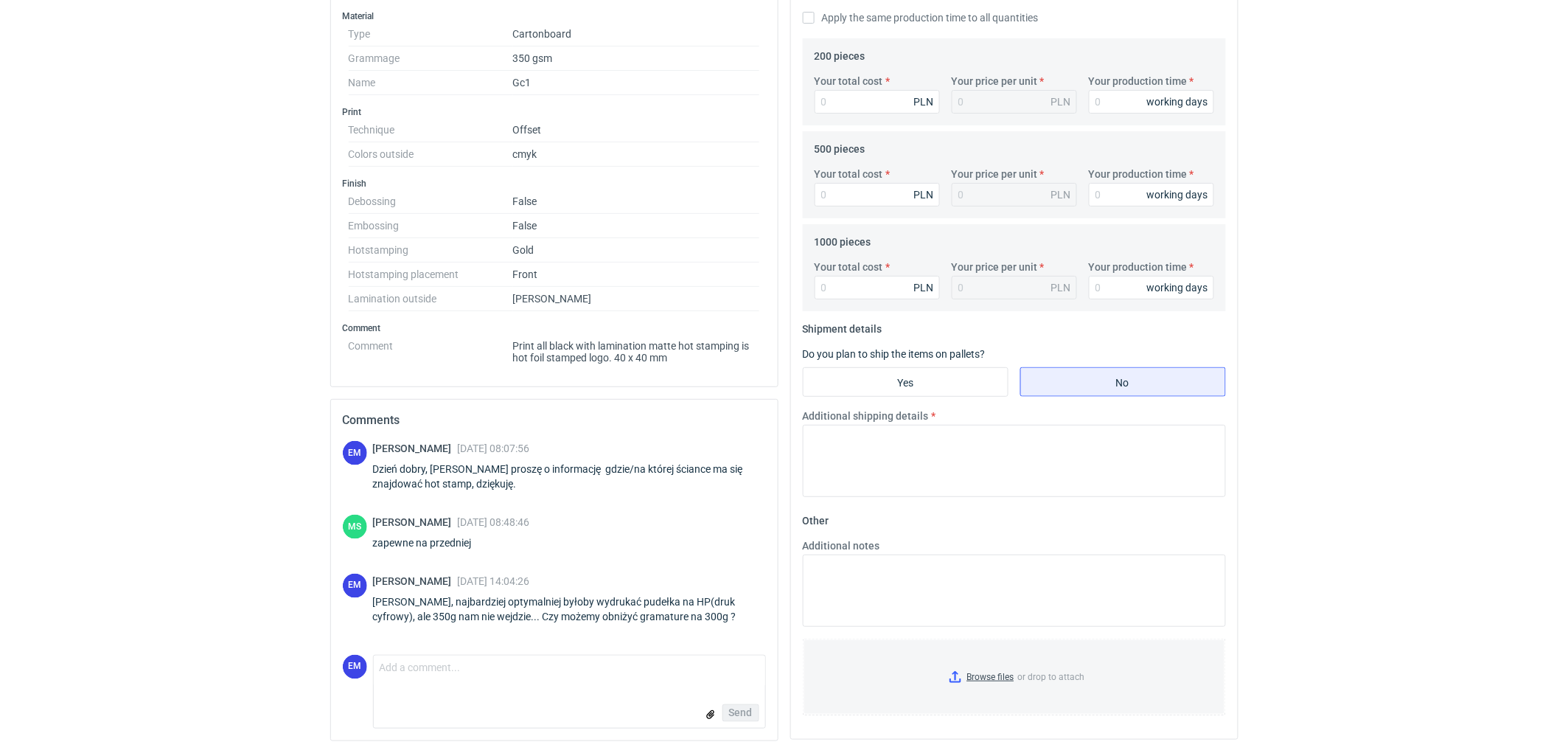
drag, startPoint x: 149, startPoint y: 295, endPoint x: 162, endPoint y: 301, distance: 14.3
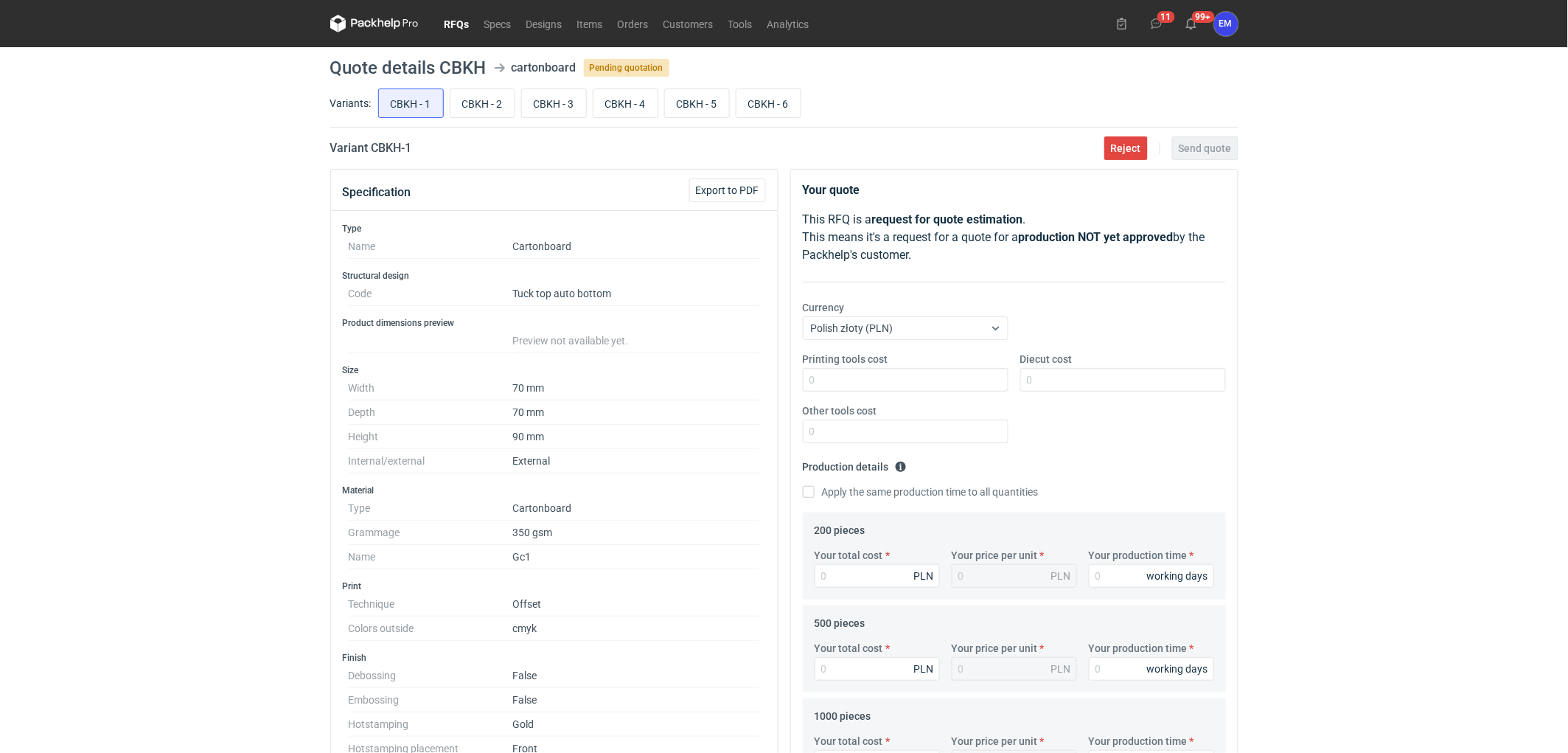
click at [171, 298] on div "RFQs Specs Designs Items Orders Customers Tools Analytics 11 99+ EM [PERSON_NAM…" at bounding box center [784, 376] width 1568 height 753
click at [211, 364] on div "RFQs Specs Designs Items Orders Customers Tools Analytics 11 99+ EM [PERSON_NAM…" at bounding box center [784, 376] width 1568 height 753
